Goal: Task Accomplishment & Management: Manage account settings

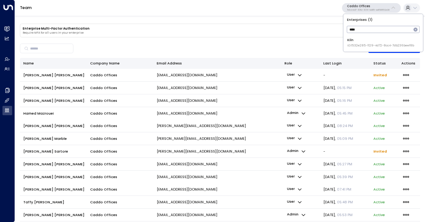
type input "****"
click at [368, 36] on li "Kiln ID: 1532e285-1129-4d72-8cc4-7db236beef8b" at bounding box center [384, 42] width 76 height 14
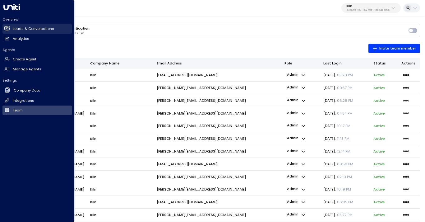
click at [24, 30] on h2 "Leads & Conversations" at bounding box center [33, 28] width 41 height 5
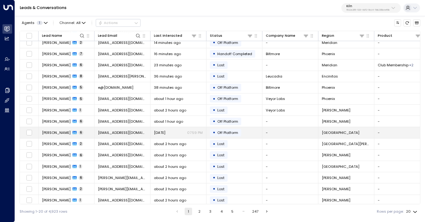
scroll to position [64, 0]
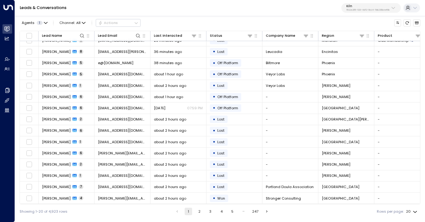
click at [198, 212] on button "2" at bounding box center [199, 210] width 7 height 7
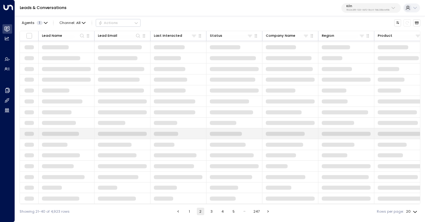
scroll to position [64, 0]
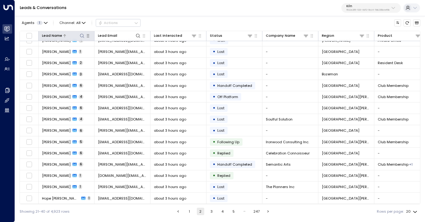
click at [81, 37] on icon at bounding box center [82, 35] width 5 height 5
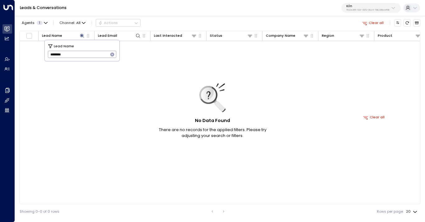
click at [62, 54] on input "********" at bounding box center [78, 54] width 61 height 10
type input "********"
click at [169, 11] on div "Leads & Conversations Kiln 1532e285-1129-4d72-8cc4-7db236beef8b" at bounding box center [220, 8] width 410 height 16
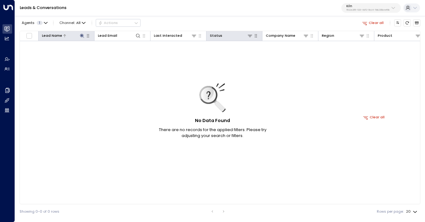
click at [81, 35] on icon at bounding box center [82, 36] width 4 height 4
drag, startPoint x: 59, startPoint y: 52, endPoint x: 40, endPoint y: 54, distance: 18.7
click at [40, 54] on body "Overview Leads & Conversations Leads & Conversations Analytics Analytics Agents…" at bounding box center [212, 109] width 425 height 218
click at [54, 54] on input "********" at bounding box center [78, 54] width 61 height 10
drag, startPoint x: 58, startPoint y: 53, endPoint x: 43, endPoint y: 53, distance: 15.2
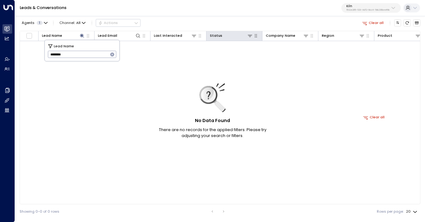
click at [43, 53] on body "Overview Leads & Conversations Leads & Conversations Analytics Analytics Agents…" at bounding box center [212, 109] width 425 height 218
click at [53, 53] on input "********" at bounding box center [78, 54] width 61 height 10
click at [55, 53] on input "********" at bounding box center [78, 54] width 61 height 10
type input "*********"
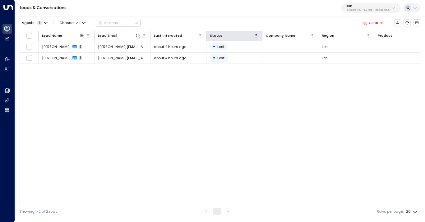
click at [132, 13] on div "Leads & Conversations Kiln 1532e285-1129-4d72-8cc4-7db236beef8b" at bounding box center [220, 8] width 410 height 16
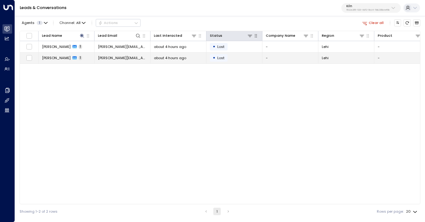
click at [124, 56] on span "[PERSON_NAME][EMAIL_ADDRESS][PERSON_NAME][DOMAIN_NAME]" at bounding box center [122, 57] width 49 height 5
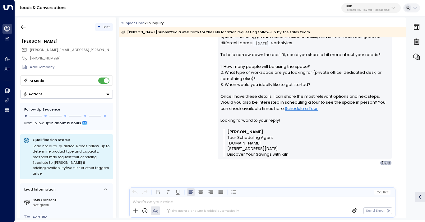
scroll to position [280, 0]
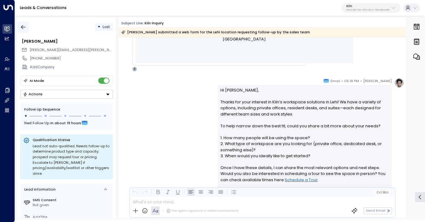
click at [21, 26] on icon "button" at bounding box center [23, 27] width 6 height 6
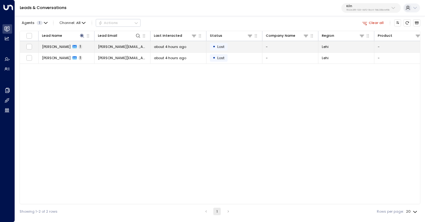
click at [113, 45] on span "[PERSON_NAME][EMAIL_ADDRESS][PERSON_NAME][DOMAIN_NAME]" at bounding box center [122, 46] width 49 height 5
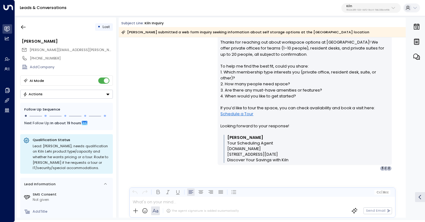
scroll to position [315, 0]
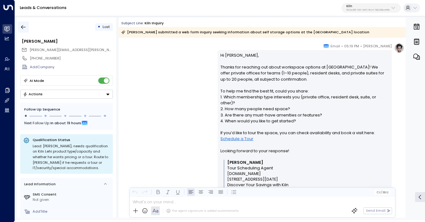
click at [22, 25] on icon "button" at bounding box center [23, 27] width 6 height 6
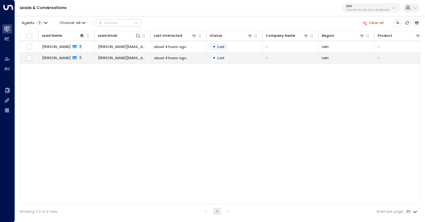
click at [138, 58] on span "[PERSON_NAME][EMAIL_ADDRESS][PERSON_NAME][DOMAIN_NAME]" at bounding box center [122, 57] width 49 height 5
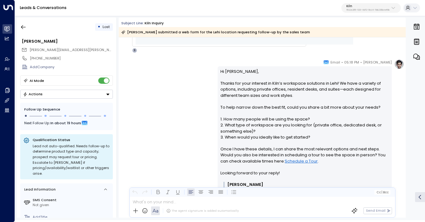
scroll to position [301, 0]
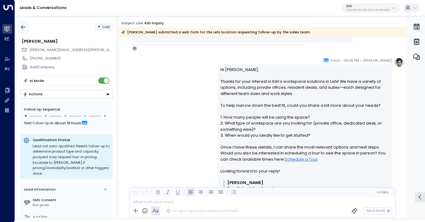
click at [25, 30] on button "button" at bounding box center [23, 26] width 11 height 11
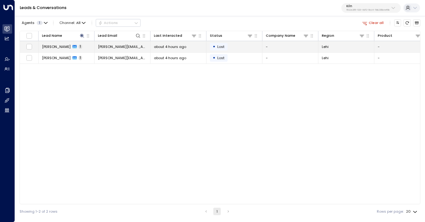
click at [114, 41] on td "[PERSON_NAME][EMAIL_ADDRESS][PERSON_NAME][DOMAIN_NAME]" at bounding box center [123, 46] width 56 height 11
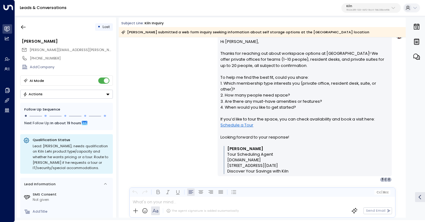
scroll to position [315, 0]
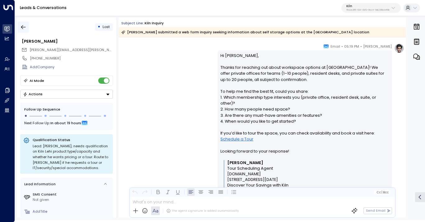
click at [21, 24] on button "button" at bounding box center [23, 26] width 11 height 11
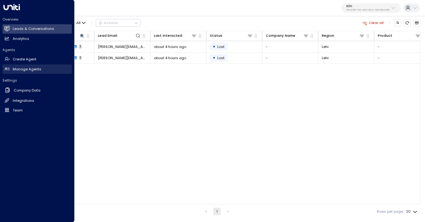
click at [27, 68] on h2 "Manage Agents" at bounding box center [27, 69] width 29 height 5
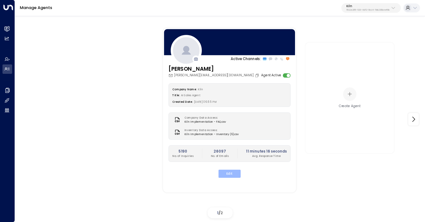
click at [235, 176] on button "Edit" at bounding box center [230, 174] width 22 height 8
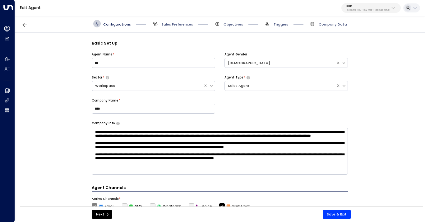
scroll to position [7, 0]
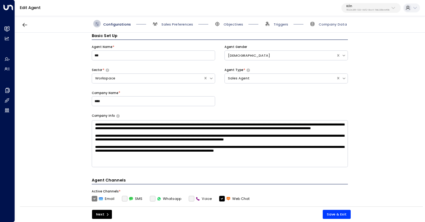
click at [177, 29] on div "Configurations Sales Preferences Objectives Triggers Company Data" at bounding box center [220, 24] width 410 height 18
click at [175, 25] on span "Sales Preferences" at bounding box center [177, 24] width 32 height 5
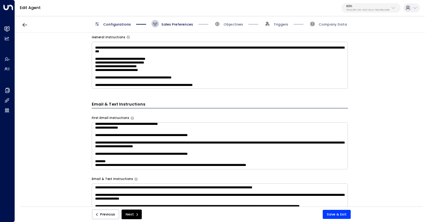
scroll to position [112, 0]
click at [110, 145] on textarea at bounding box center [220, 145] width 256 height 47
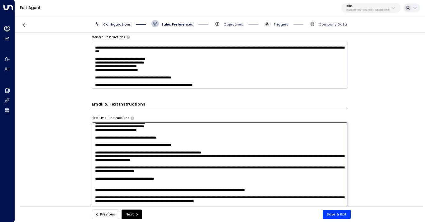
scroll to position [69, 0]
type textarea "**********"
click at [67, 179] on div "**********" at bounding box center [220, 121] width 410 height 177
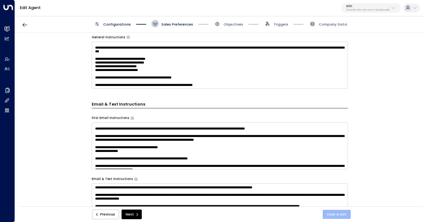
click at [328, 217] on button "Save & Exit" at bounding box center [337, 214] width 28 height 9
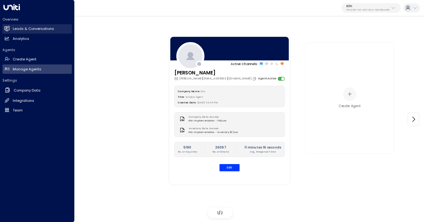
click at [31, 28] on h2 "Leads & Conversations" at bounding box center [33, 28] width 41 height 5
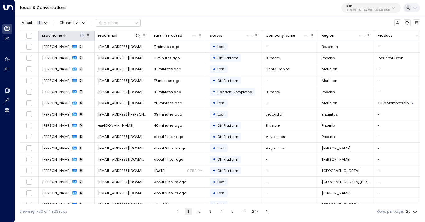
click at [82, 36] on icon at bounding box center [82, 35] width 5 height 5
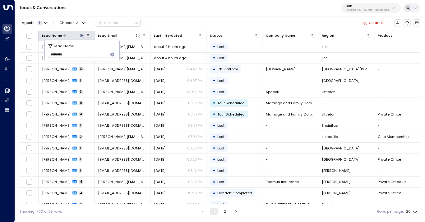
type input "*********"
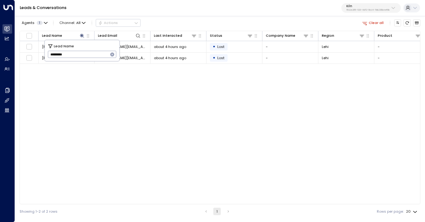
click at [142, 110] on div "Lead Name Lead Email Last Interacted Status Company Name Region Product # of pe…" at bounding box center [220, 117] width 401 height 173
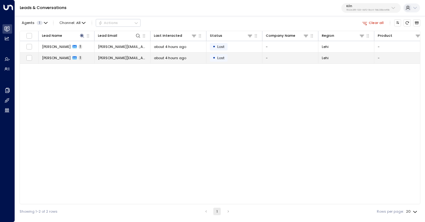
click at [98, 56] on td "[PERSON_NAME][EMAIL_ADDRESS][PERSON_NAME][DOMAIN_NAME]" at bounding box center [123, 58] width 56 height 11
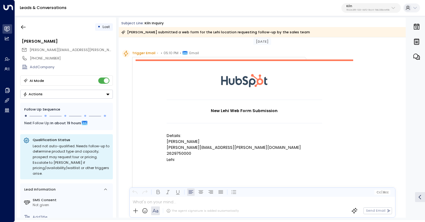
scroll to position [86, 0]
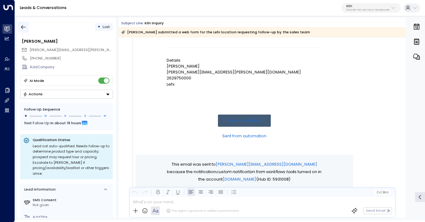
click at [25, 27] on icon "button" at bounding box center [23, 27] width 6 height 6
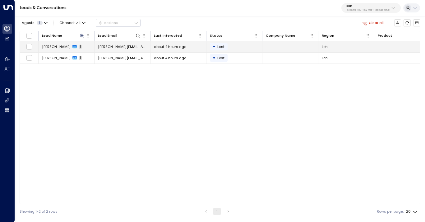
click at [103, 45] on span "[PERSON_NAME][EMAIL_ADDRESS][PERSON_NAME][DOMAIN_NAME]" at bounding box center [122, 46] width 49 height 5
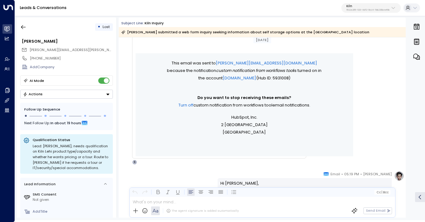
scroll to position [346, 0]
